Goal: Navigation & Orientation: Find specific page/section

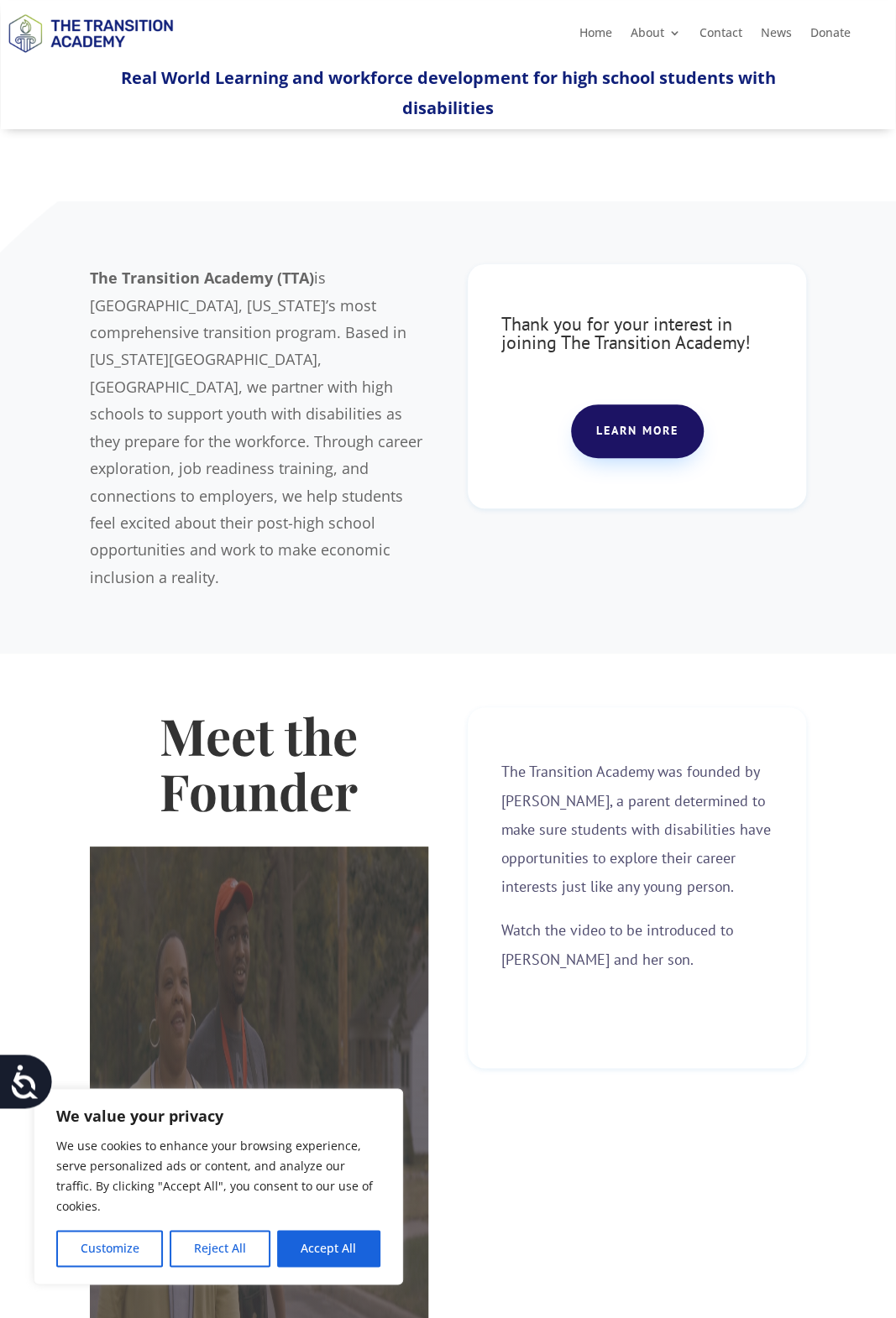
click at [610, 39] on link "Home" at bounding box center [595, 36] width 33 height 18
click at [662, 117] on link "Team" at bounding box center [721, 113] width 168 height 34
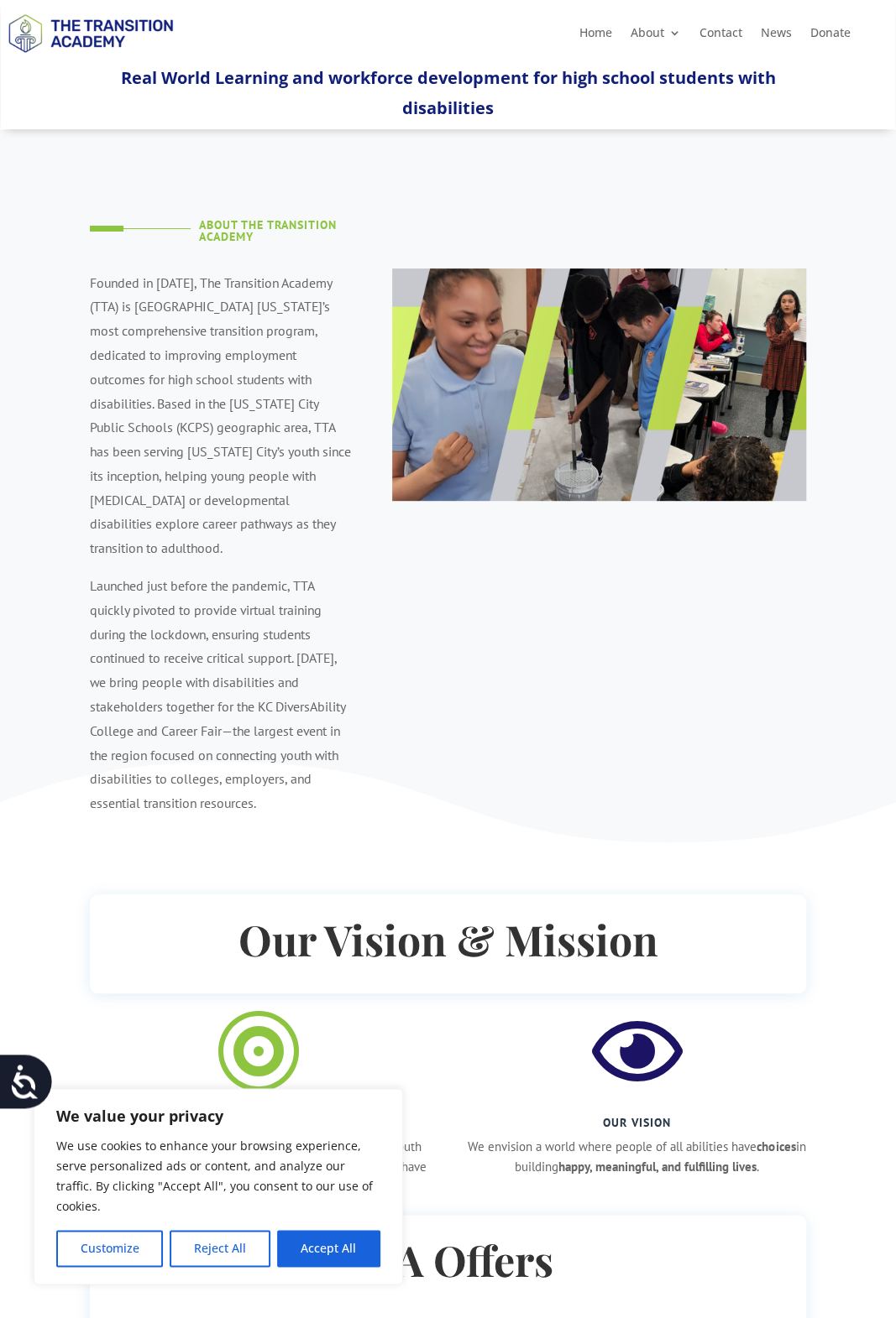
click at [592, 40] on link "Home" at bounding box center [595, 36] width 33 height 18
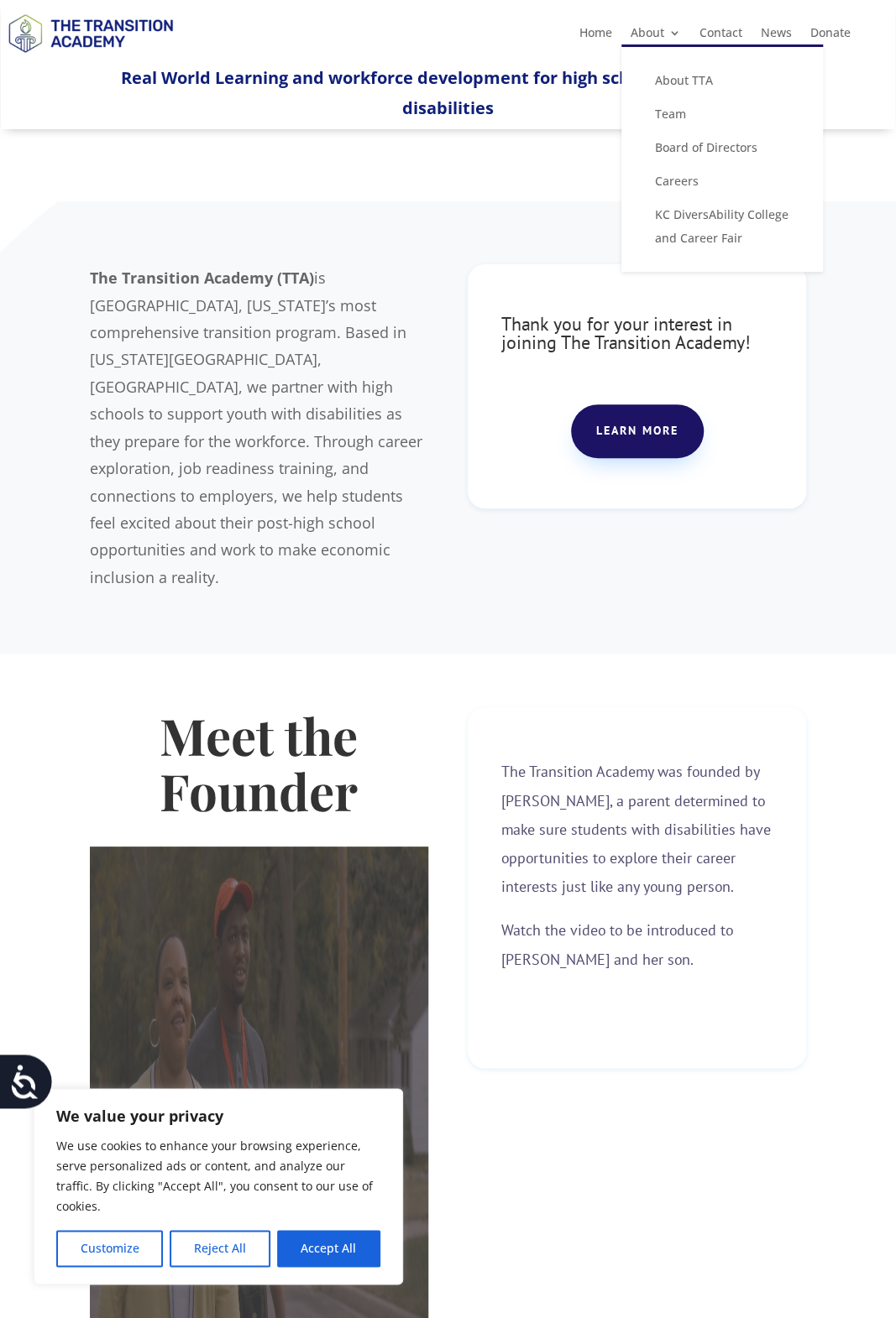
click at [663, 181] on link "Careers" at bounding box center [721, 181] width 168 height 34
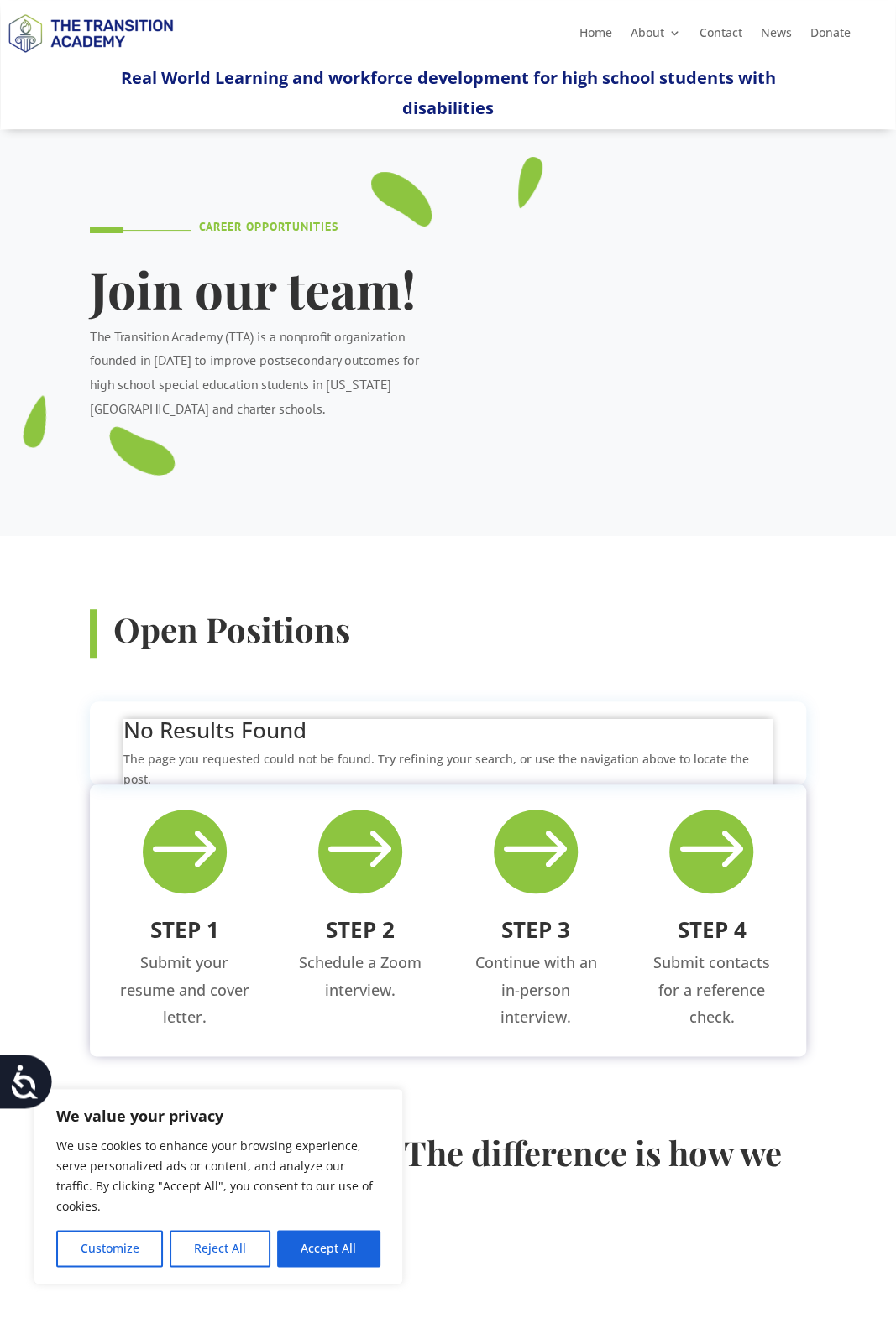
click at [776, 39] on link "News" at bounding box center [776, 36] width 31 height 18
